Goal: Information Seeking & Learning: Learn about a topic

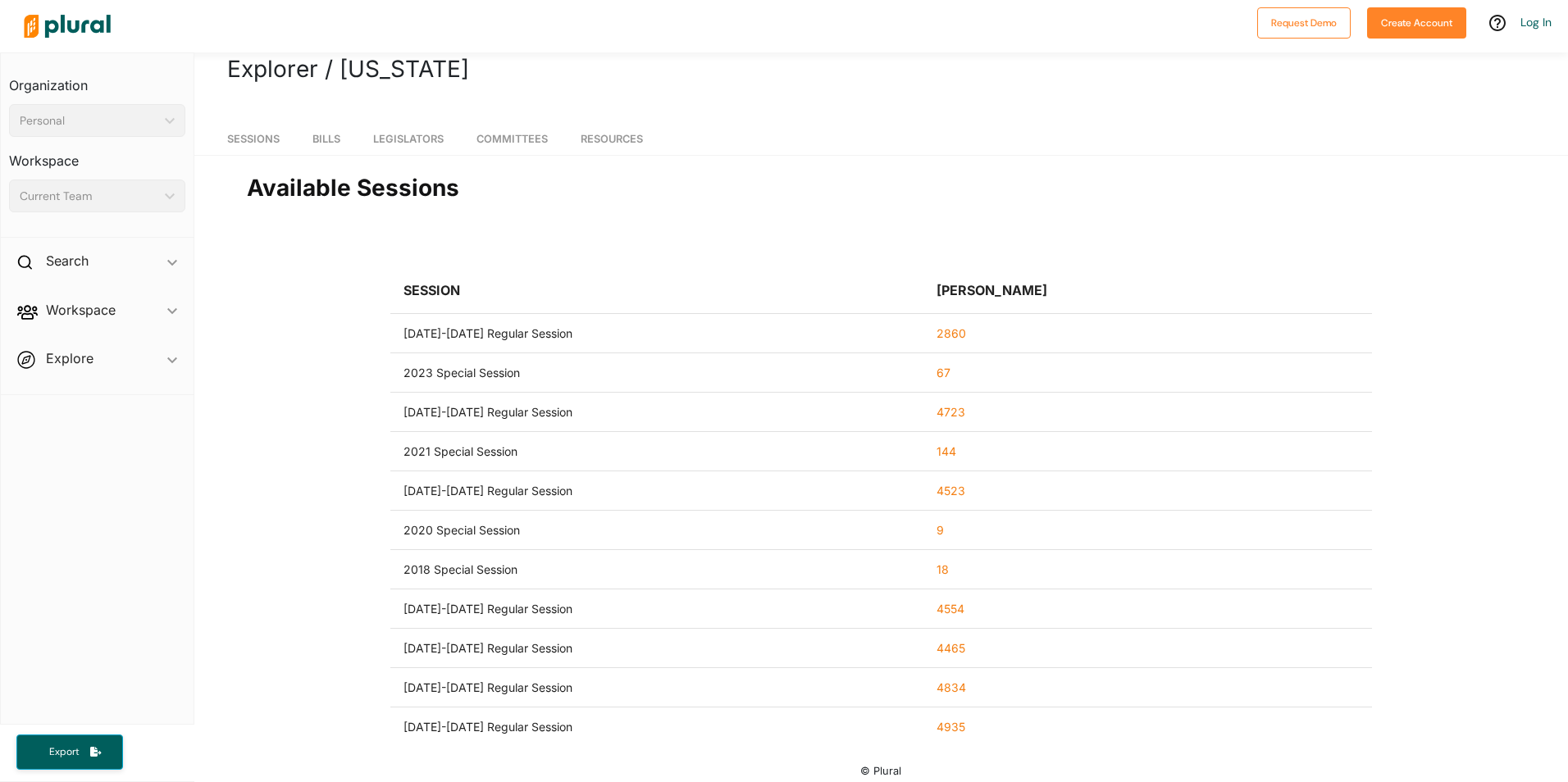
scroll to position [32, 0]
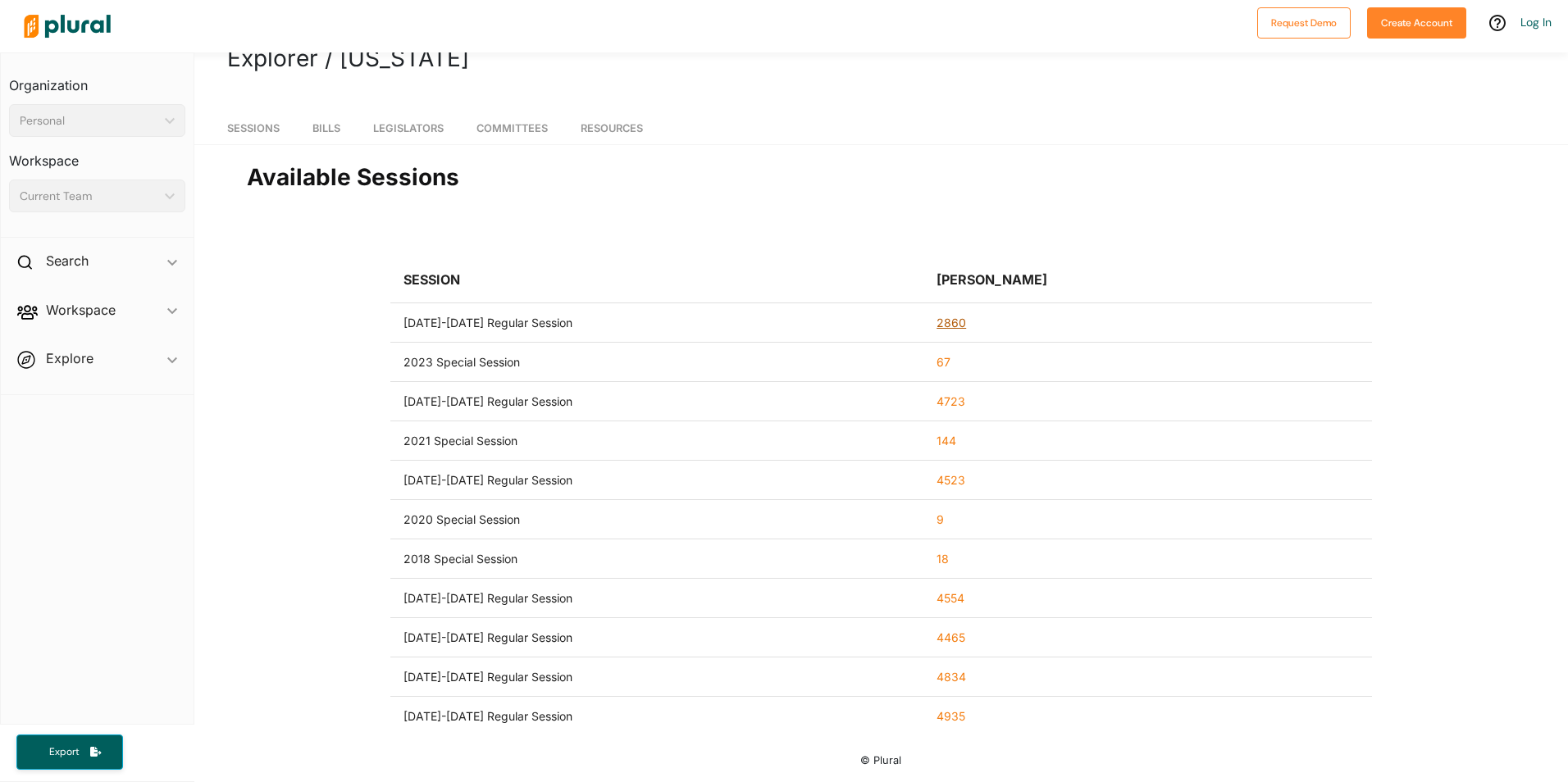
click at [946, 318] on link "2860" at bounding box center [951, 322] width 30 height 14
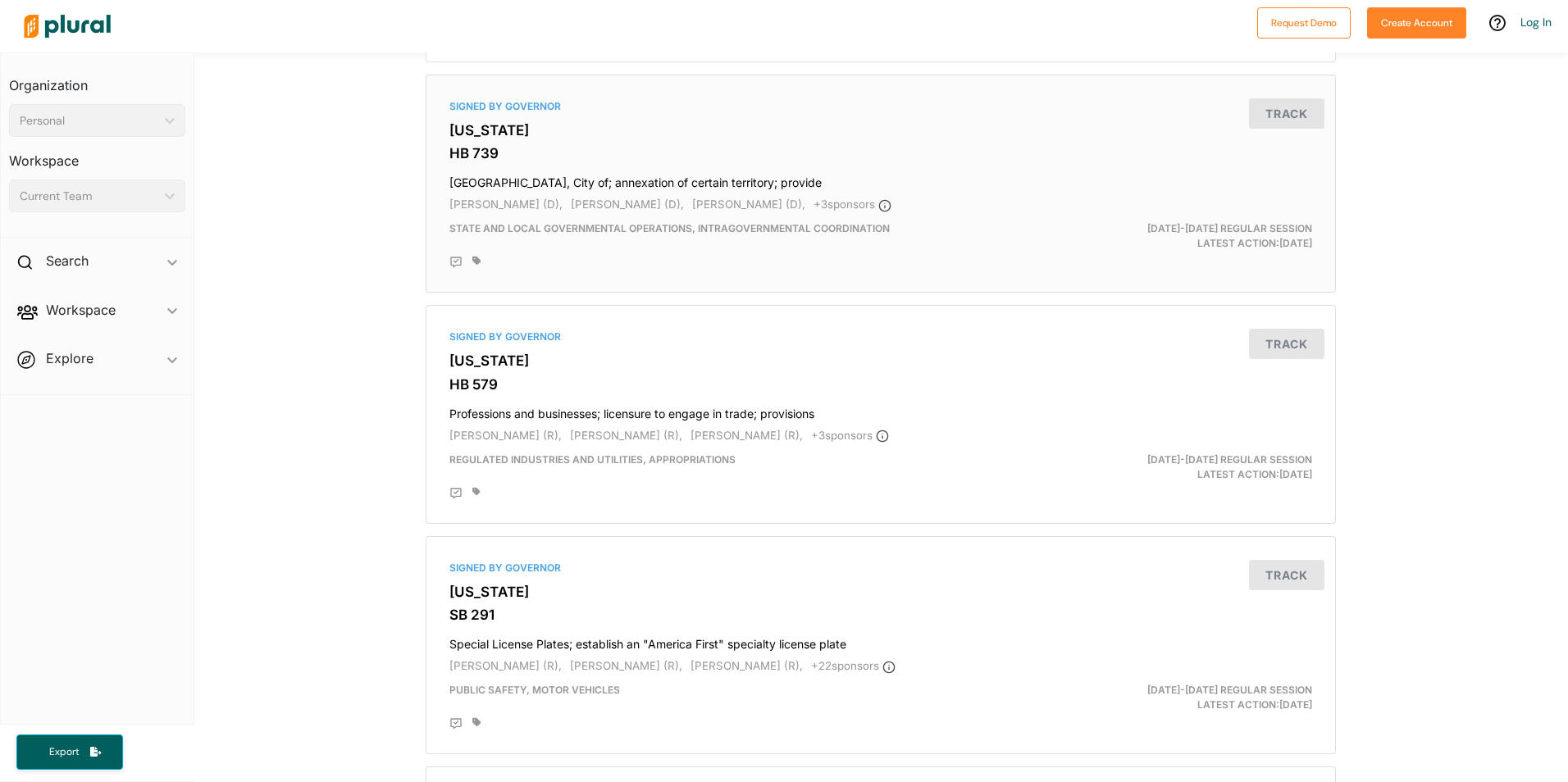
scroll to position [359, 0]
click at [174, 263] on polygon at bounding box center [172, 262] width 10 height 6
click at [171, 260] on span "ic_keyboard_arrow_down" at bounding box center [172, 263] width 10 height 25
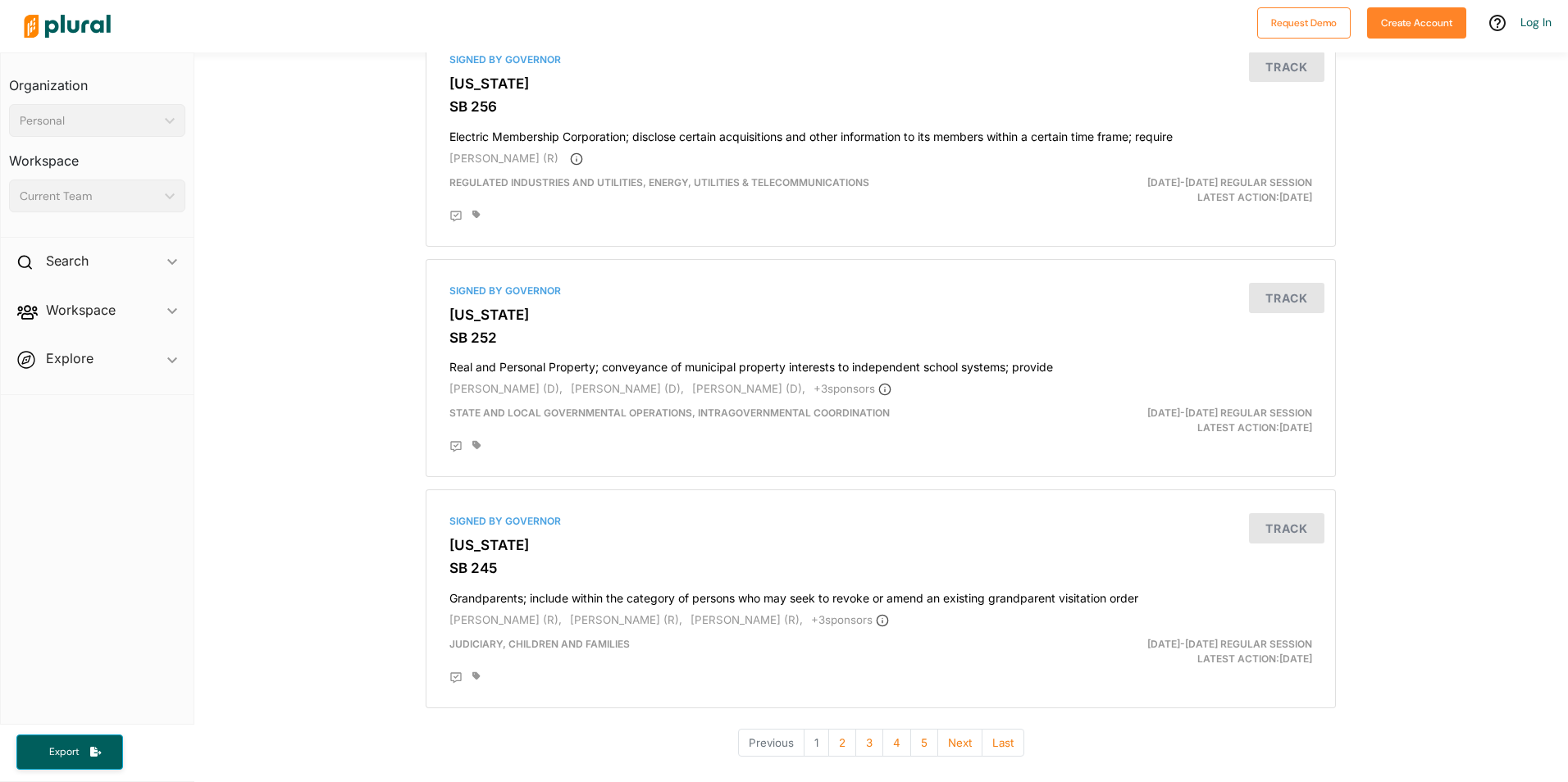
scroll to position [5306, 0]
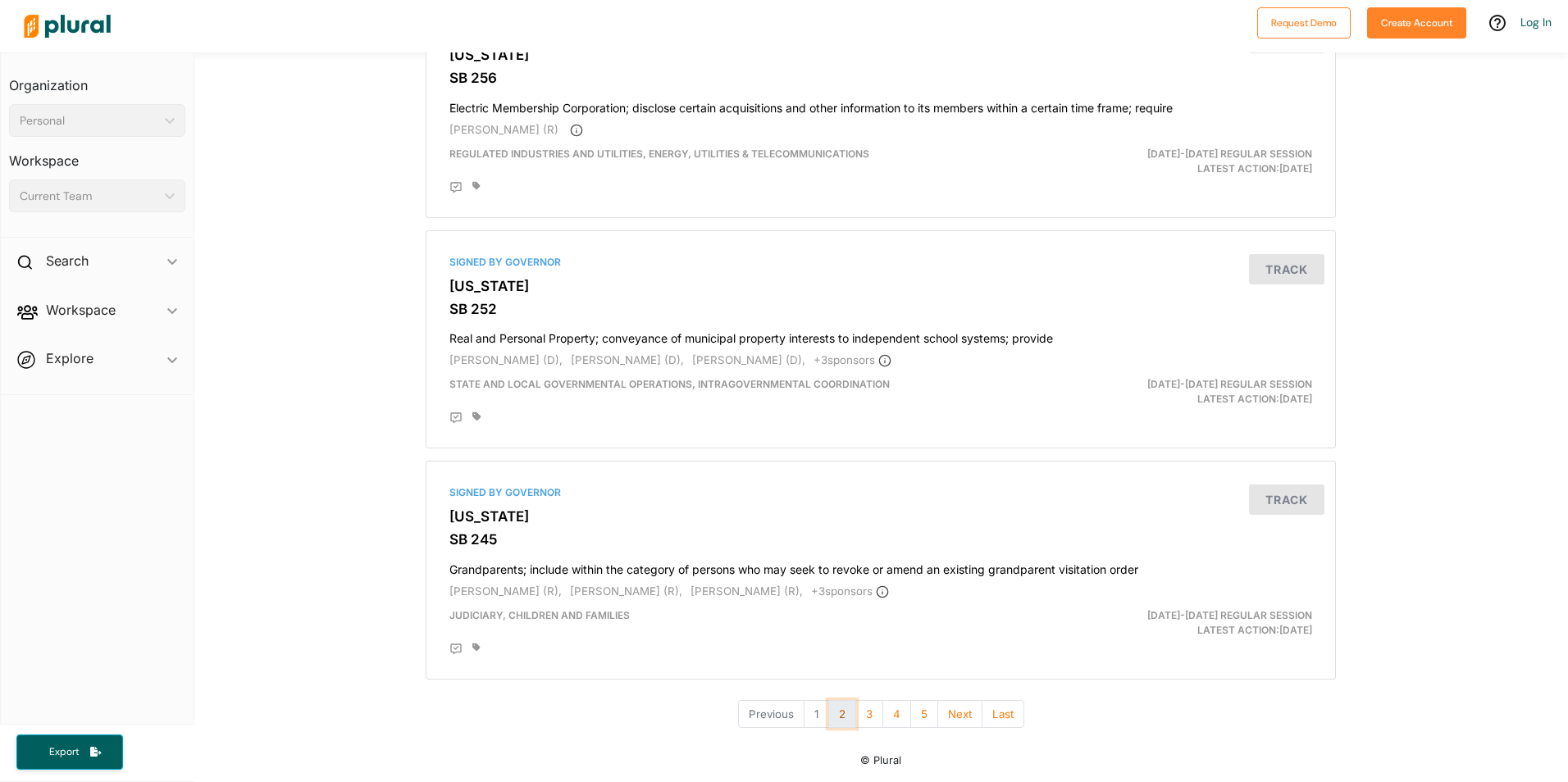
click at [838, 712] on button "2" at bounding box center [842, 715] width 28 height 29
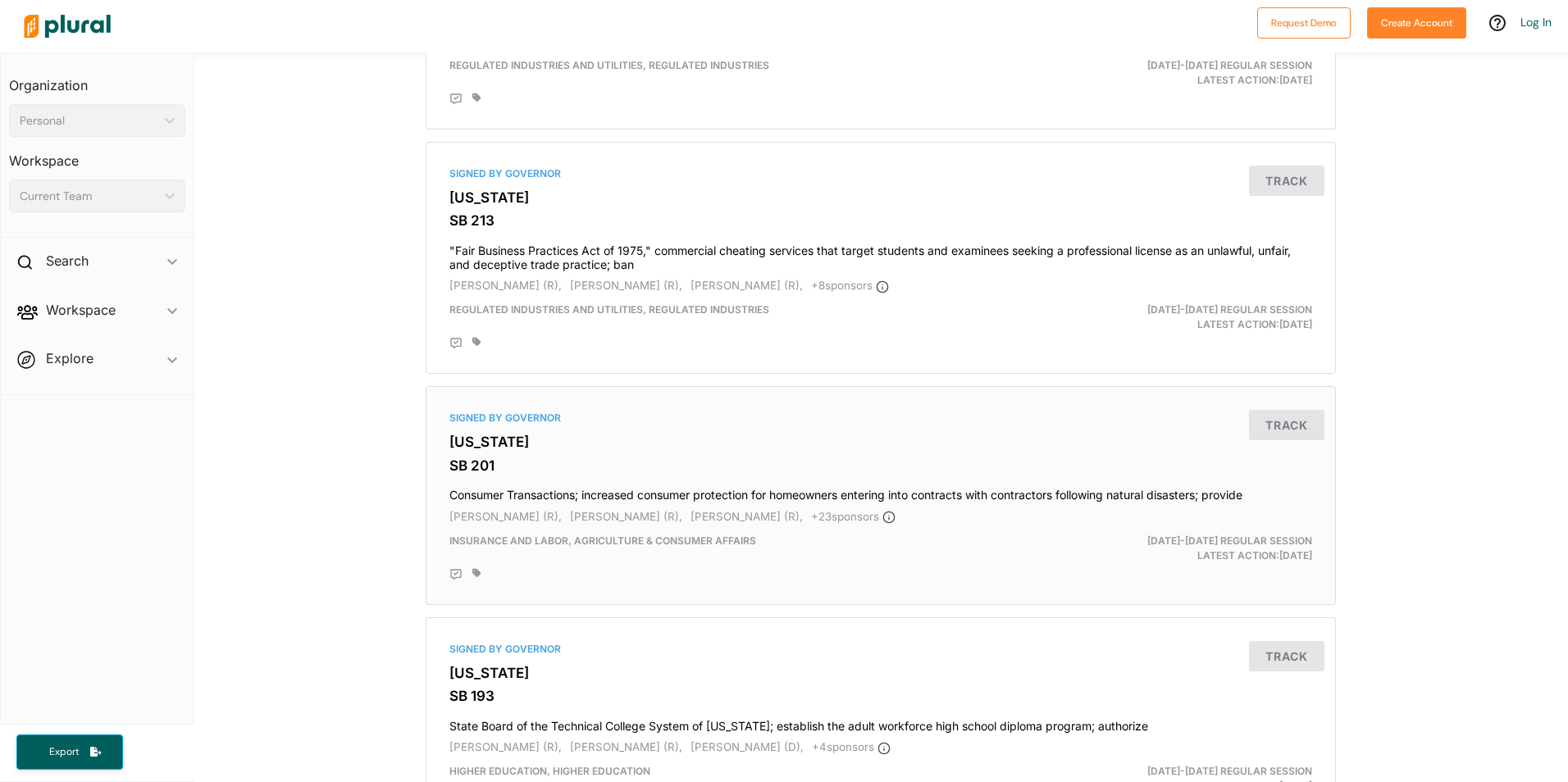
scroll to position [634, 0]
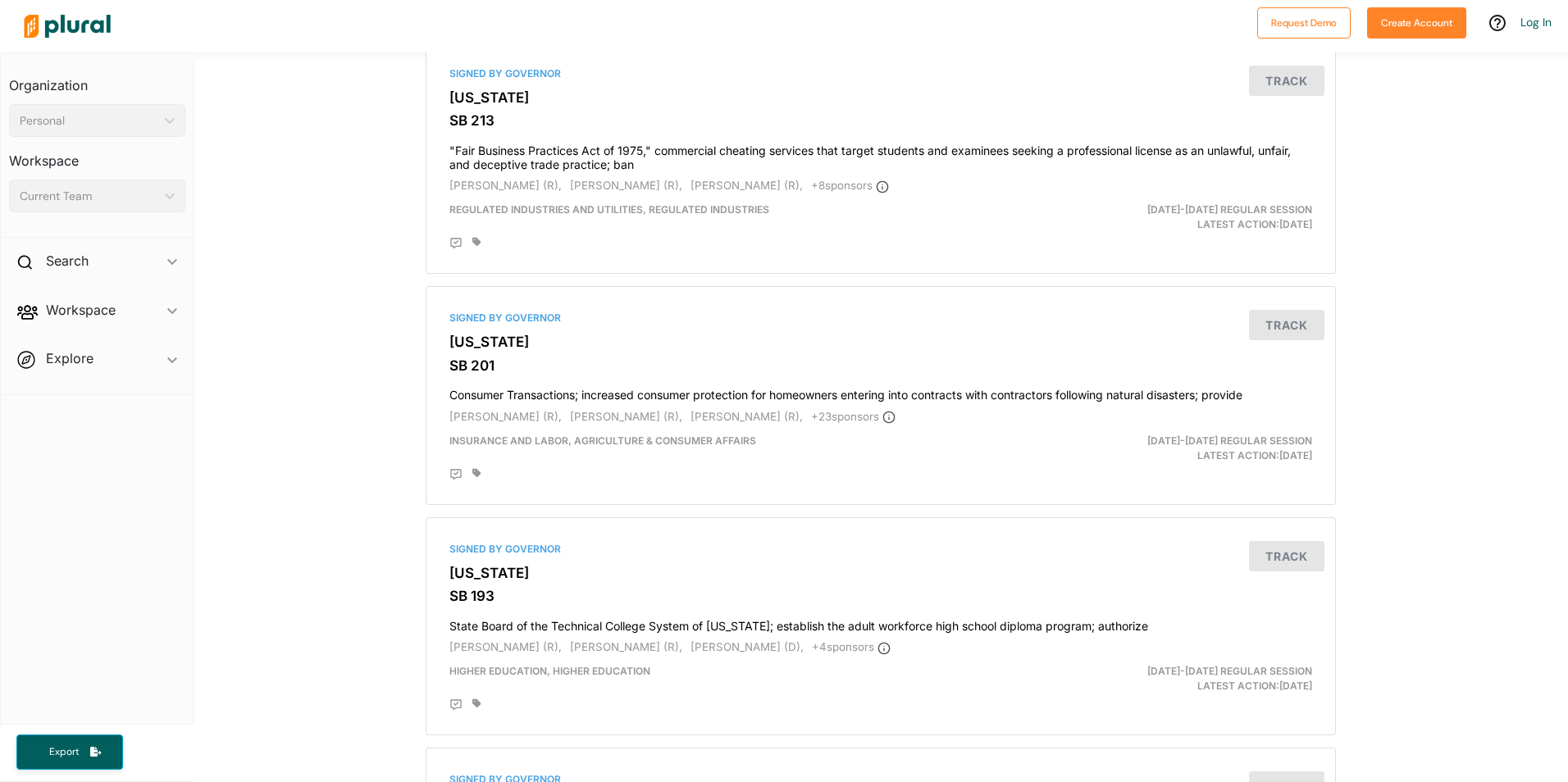
click at [162, 317] on span "Workspace ic_keyboard_arrow_down Members Bills Tags Saved Searches Activity" at bounding box center [97, 313] width 193 height 44
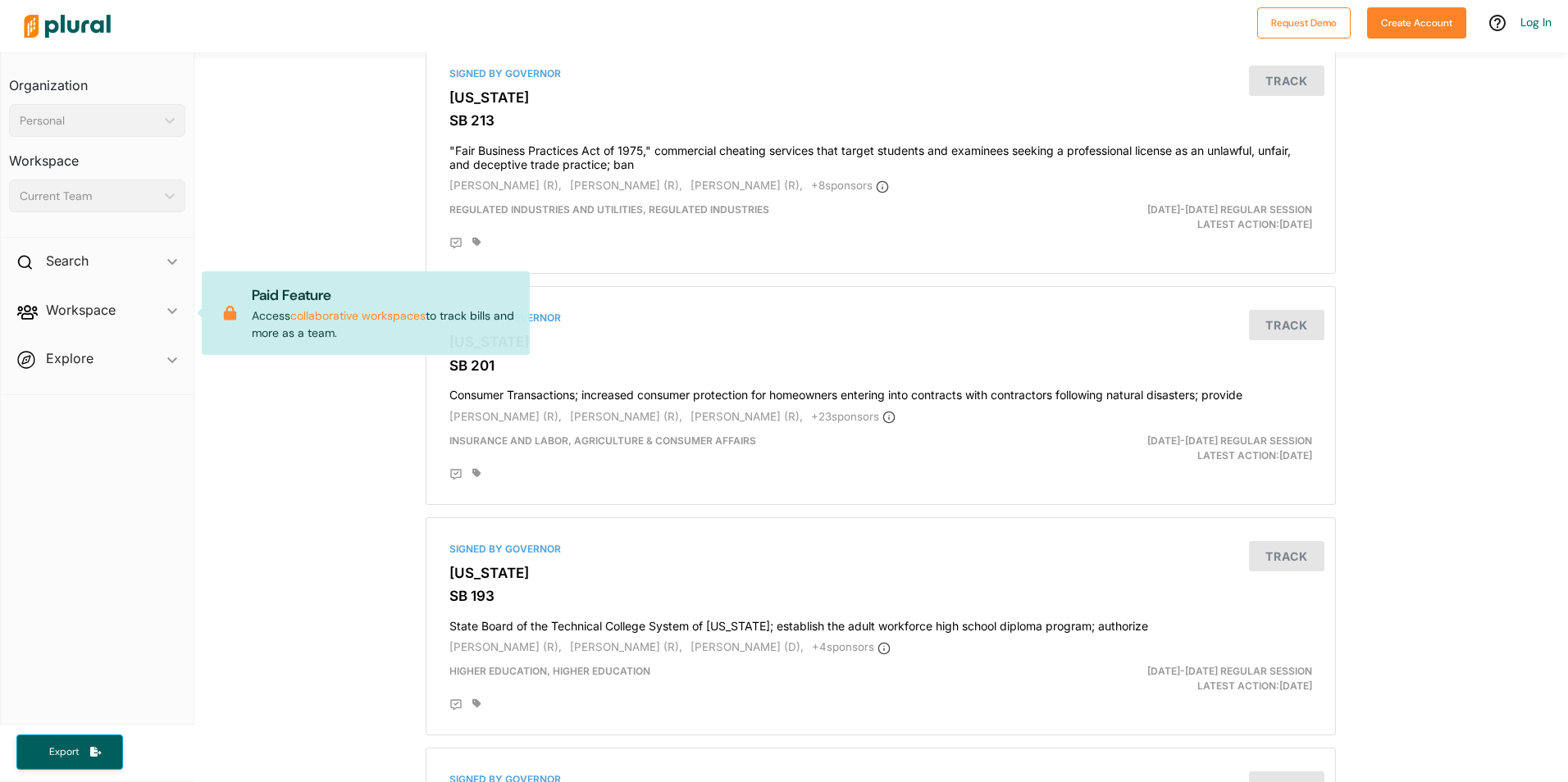
click at [160, 308] on span "Workspace ic_keyboard_arrow_down Members Bills Tags Saved Searches Activity Pai…" at bounding box center [97, 313] width 193 height 44
click at [178, 308] on span "Workspace ic_keyboard_arrow_down Members Bills Tags Saved Searches Activity Pai…" at bounding box center [97, 313] width 193 height 44
click at [170, 370] on span "Explore ic_keyboard_arrow_down Overview" at bounding box center [97, 361] width 193 height 44
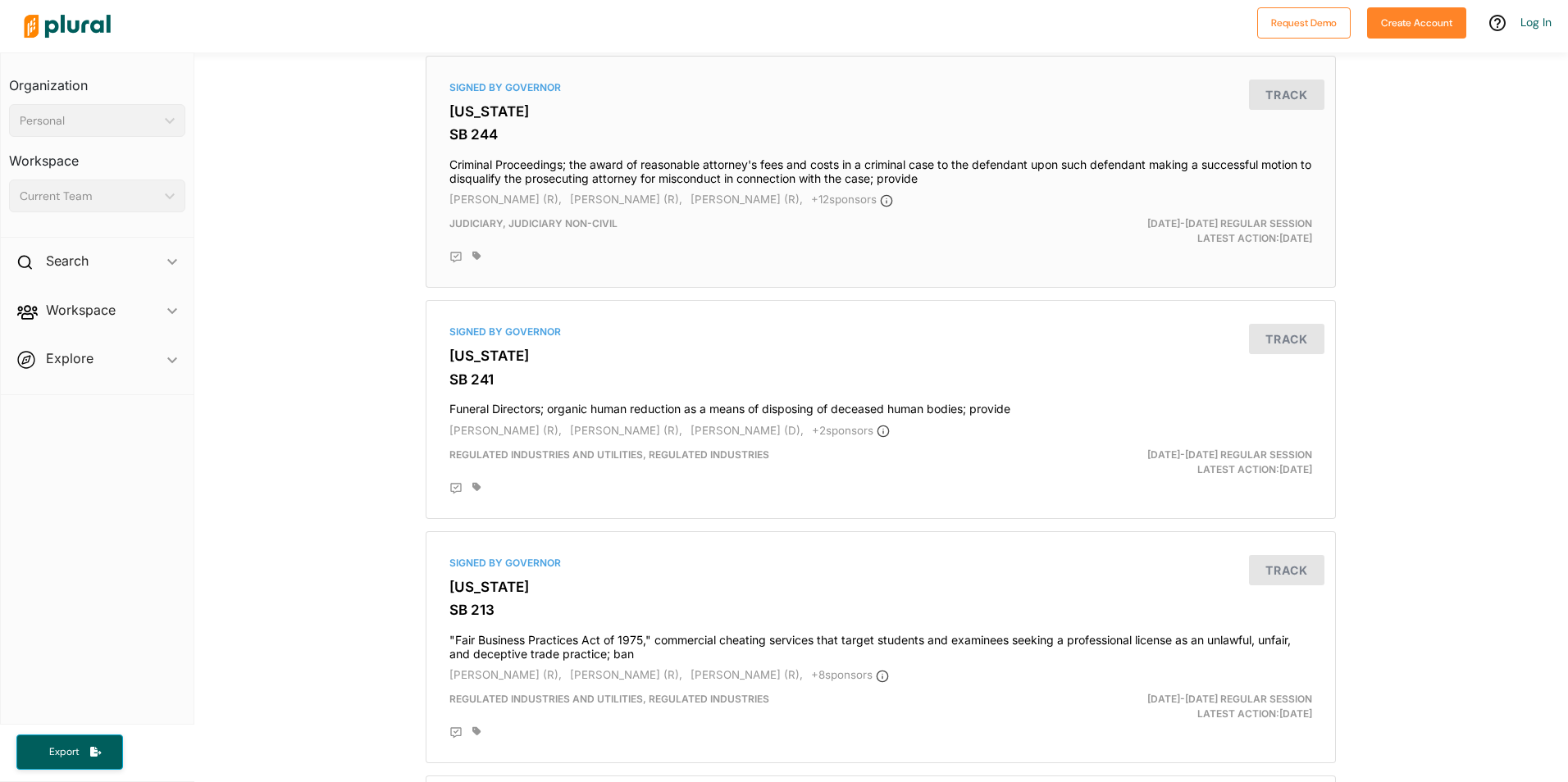
scroll to position [0, 0]
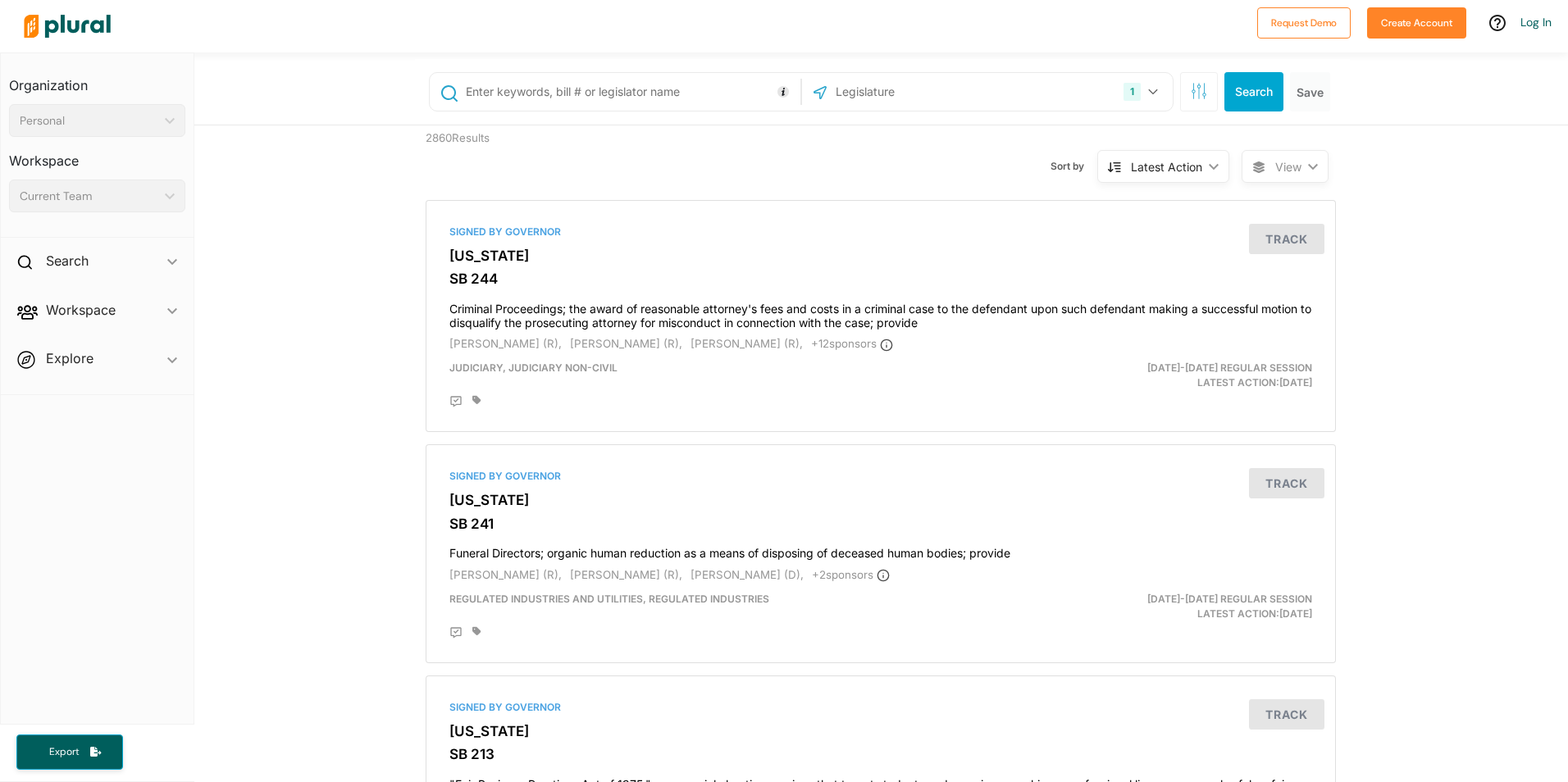
drag, startPoint x: 537, startPoint y: 80, endPoint x: 554, endPoint y: 77, distance: 17.3
click at [549, 78] on input "text" at bounding box center [631, 91] width 332 height 32
type input "highway"
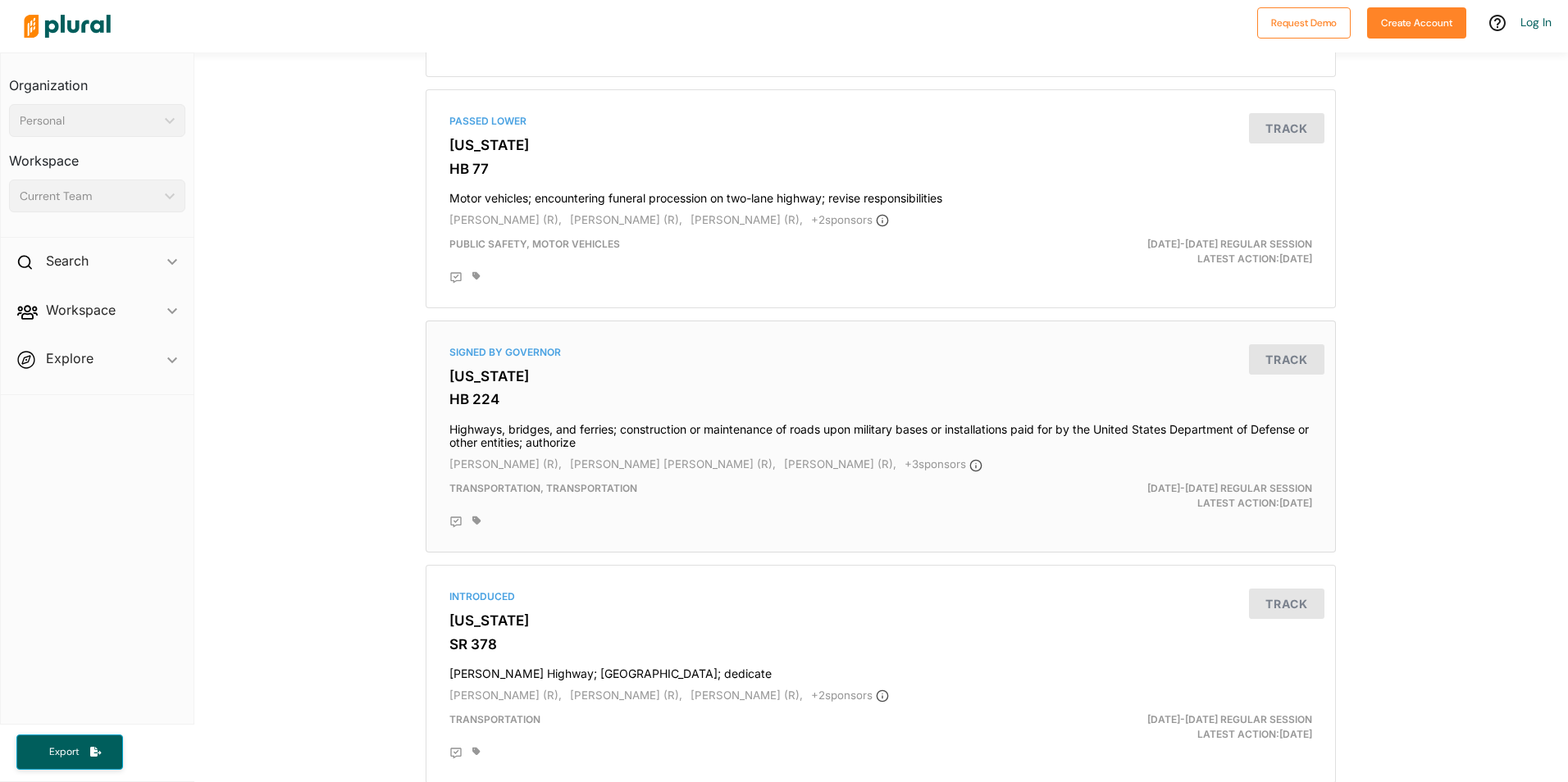
scroll to position [1066, 0]
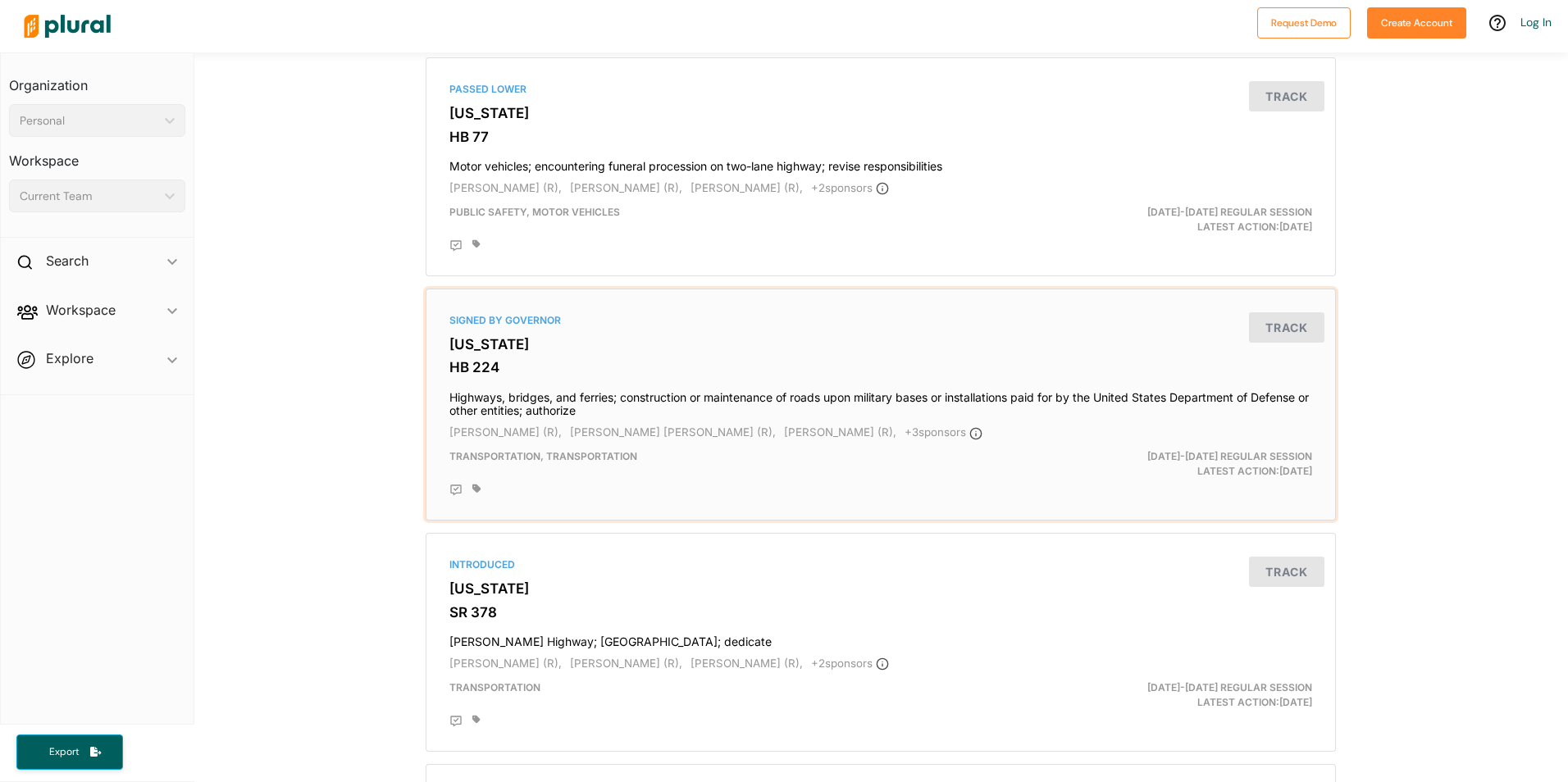
click at [549, 403] on h4 "Highways, bridges, and ferries; construction or maintenance of roads upon milit…" at bounding box center [880, 400] width 862 height 36
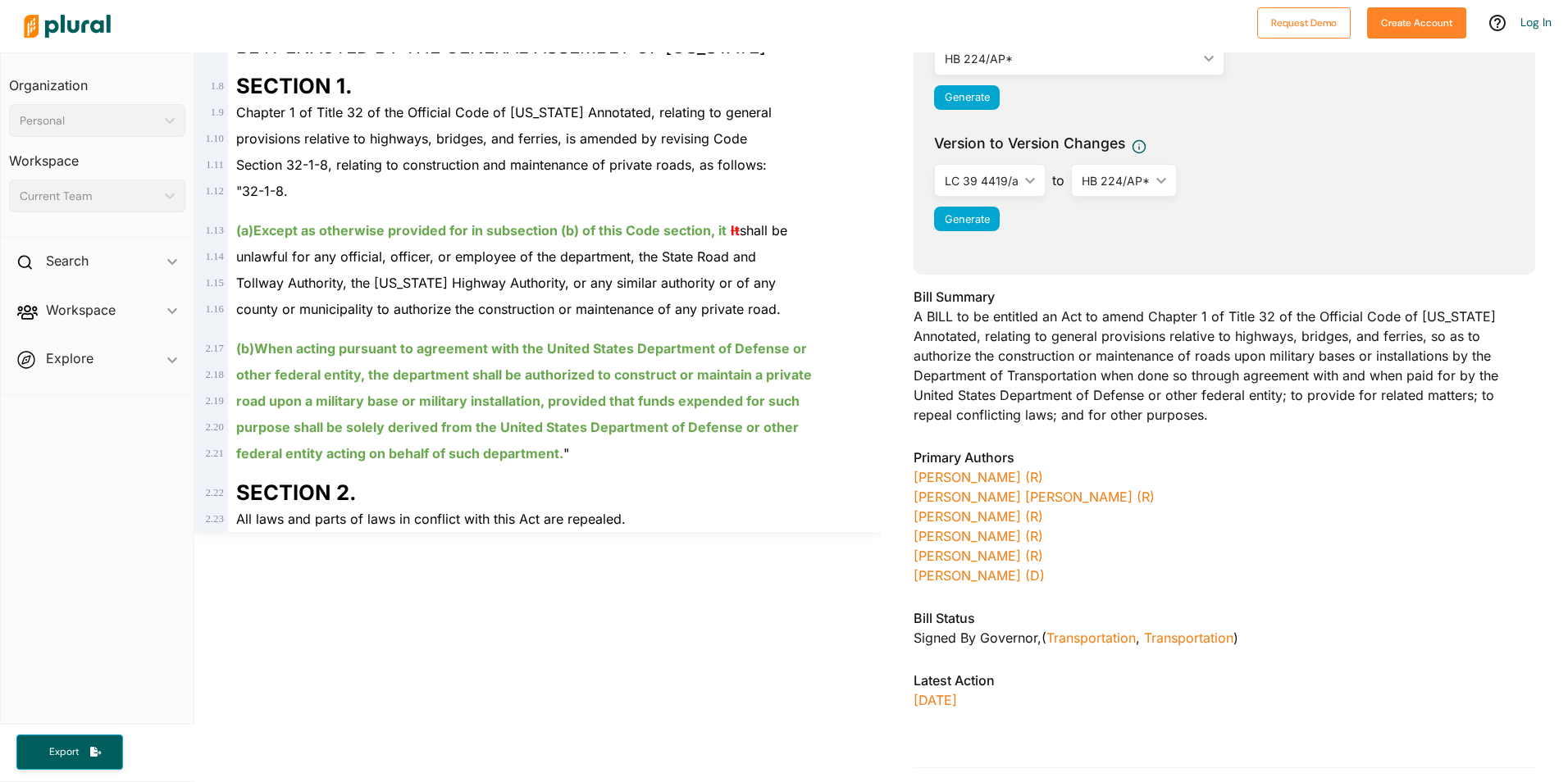
scroll to position [328, 0]
